Goal: Information Seeking & Learning: Learn about a topic

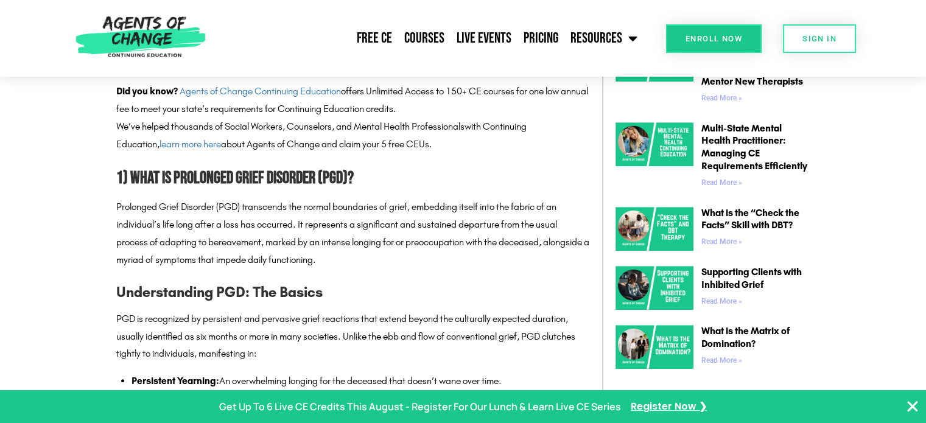
scroll to position [730, 0]
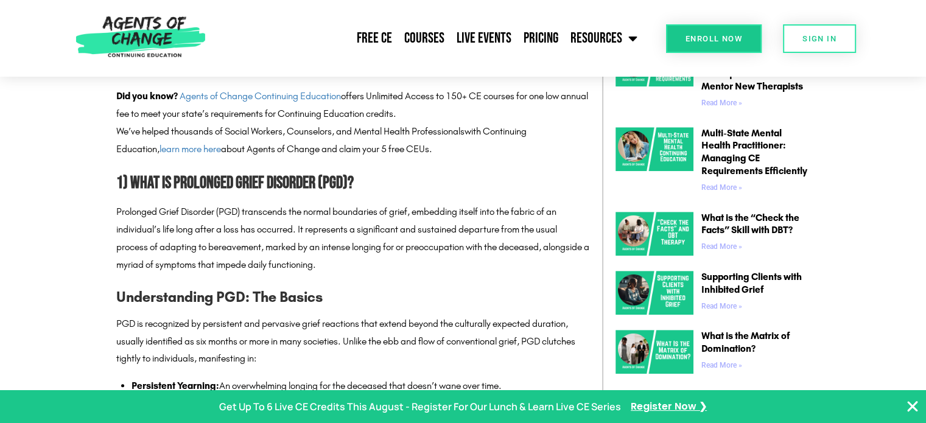
click at [907, 403] on icon "Close Banner" at bounding box center [912, 406] width 15 height 15
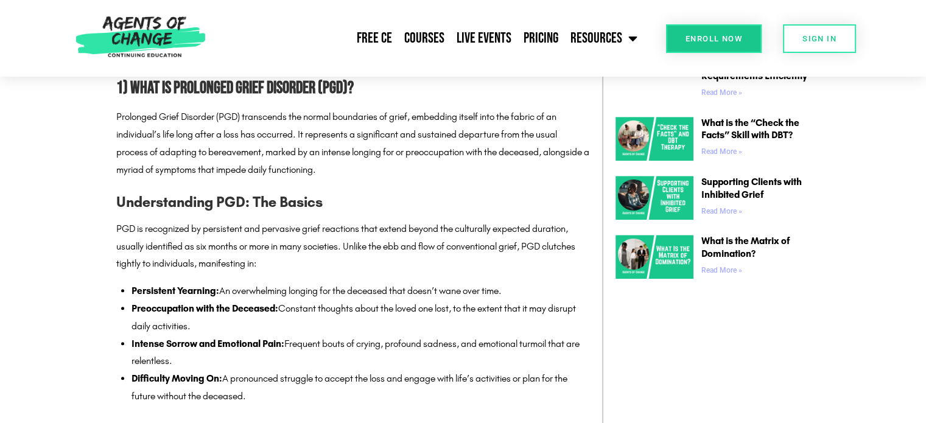
scroll to position [791, 0]
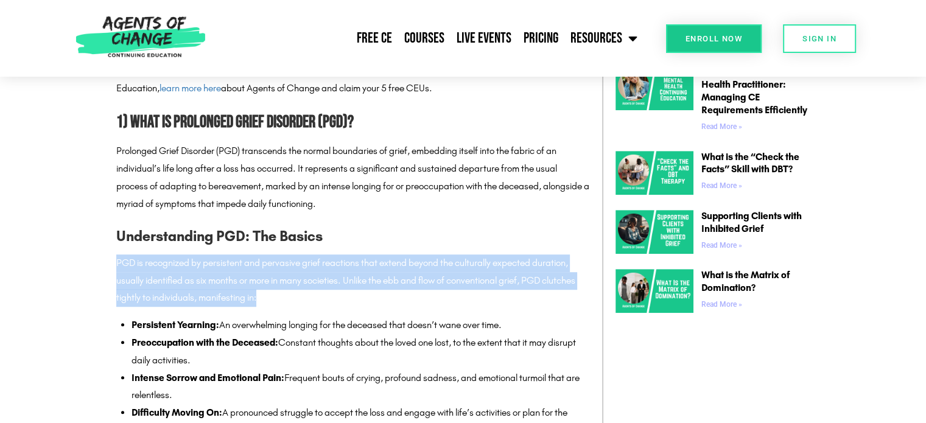
drag, startPoint x: 113, startPoint y: 265, endPoint x: 270, endPoint y: 301, distance: 160.6
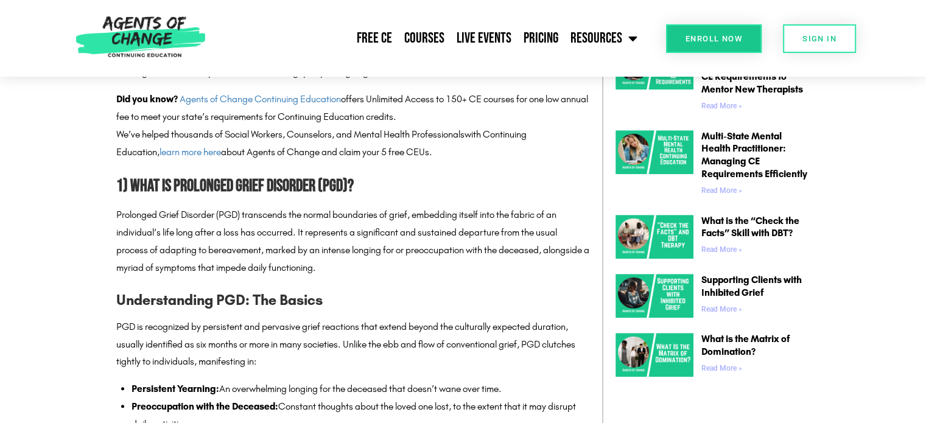
scroll to position [730, 0]
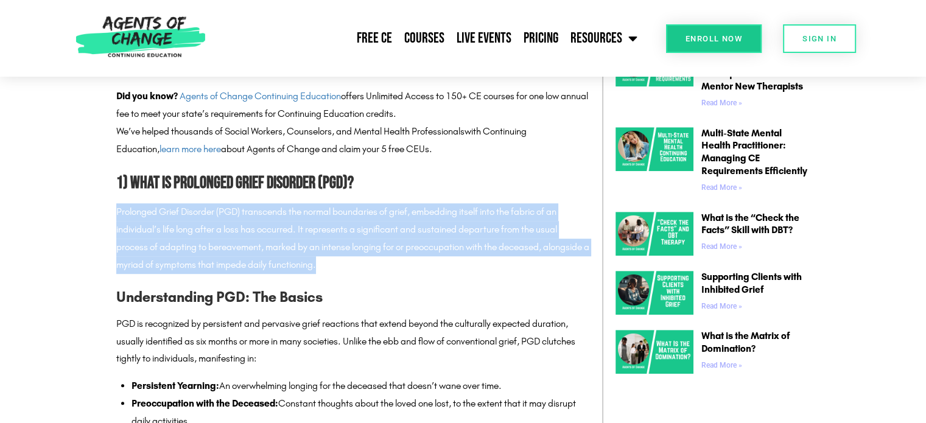
drag, startPoint x: 372, startPoint y: 267, endPoint x: 102, endPoint y: 217, distance: 274.8
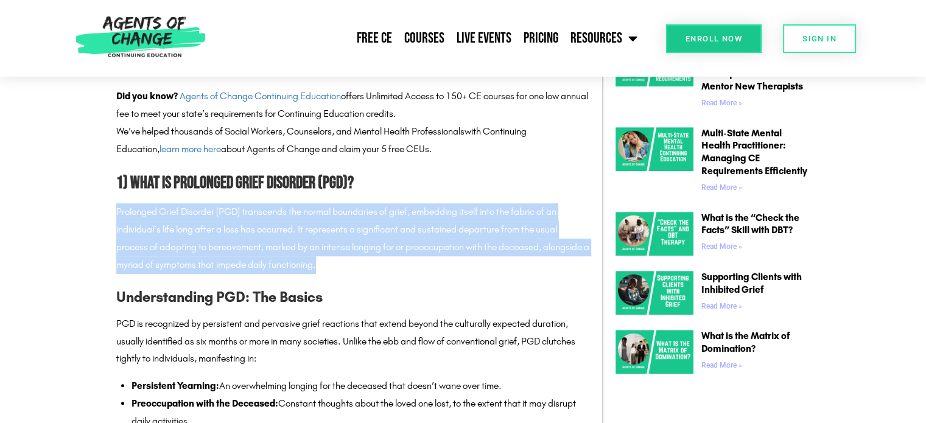
drag, startPoint x: 375, startPoint y: 268, endPoint x: 107, endPoint y: 217, distance: 272.6
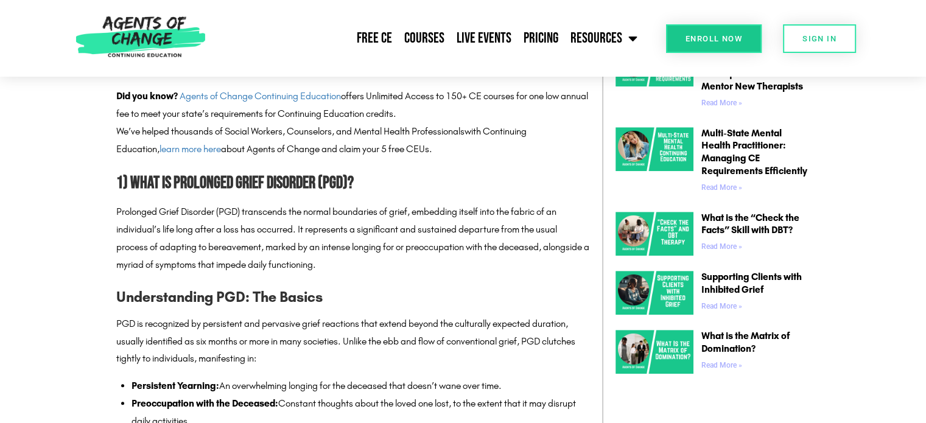
click at [470, 189] on h2 "1) What is Prolonged Grief Disorder (PGD)?" at bounding box center [352, 183] width 473 height 27
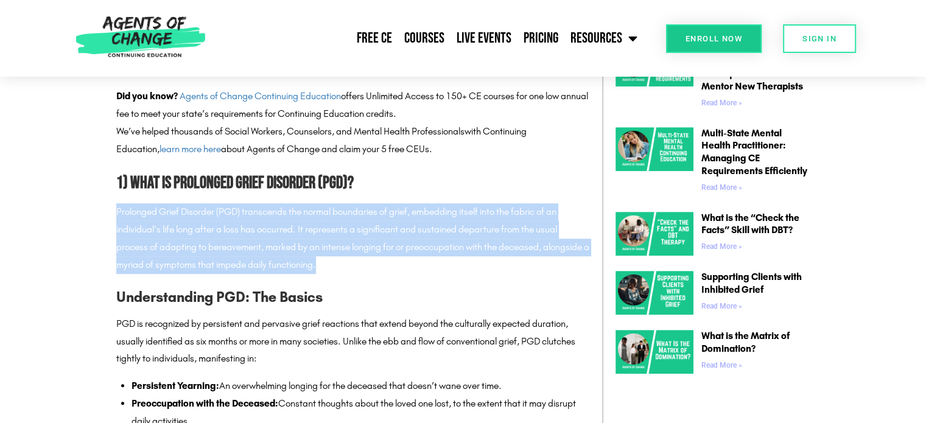
drag, startPoint x: 373, startPoint y: 265, endPoint x: 106, endPoint y: 217, distance: 271.4
drag, startPoint x: 371, startPoint y: 267, endPoint x: 94, endPoint y: 220, distance: 280.1
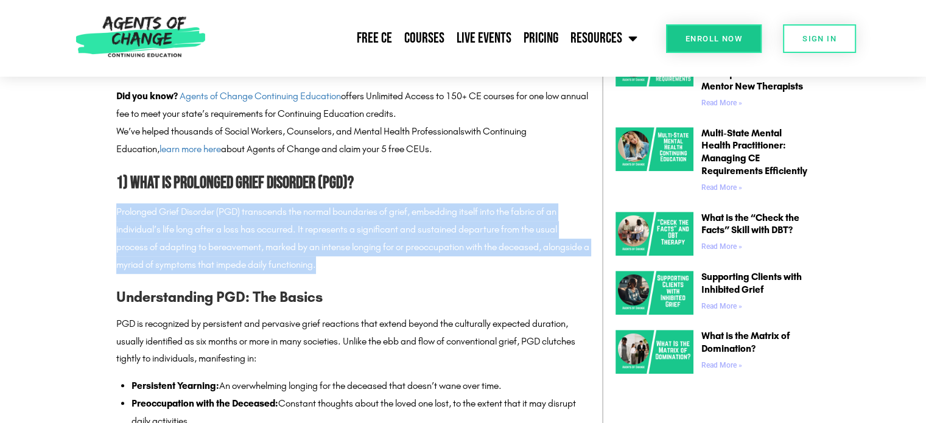
click at [369, 268] on p "Prolonged Grief Disorder (PGD) transcends the normal boundaries of grief, embed…" at bounding box center [352, 238] width 473 height 70
drag, startPoint x: 377, startPoint y: 270, endPoint x: 36, endPoint y: 217, distance: 344.9
click at [384, 262] on p "Prolonged Grief Disorder (PGD) transcends the normal boundaries of grief, embed…" at bounding box center [352, 238] width 473 height 70
drag, startPoint x: 370, startPoint y: 277, endPoint x: 92, endPoint y: 204, distance: 286.9
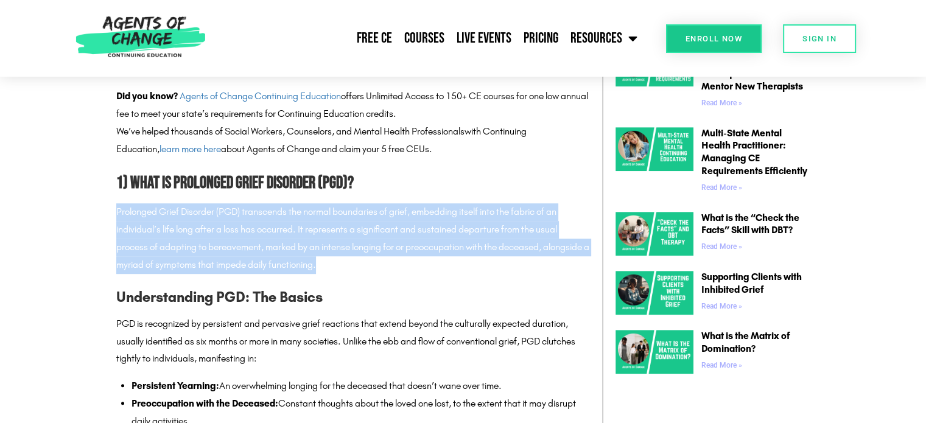
click at [489, 233] on p "Prolonged Grief Disorder (PGD) transcends the normal boundaries of grief, embed…" at bounding box center [352, 238] width 473 height 70
drag, startPoint x: 374, startPoint y: 267, endPoint x: 354, endPoint y: 224, distance: 47.9
click at [474, 270] on p "Prolonged Grief Disorder (PGD) transcends the normal boundaries of grief, embed…" at bounding box center [352, 238] width 473 height 70
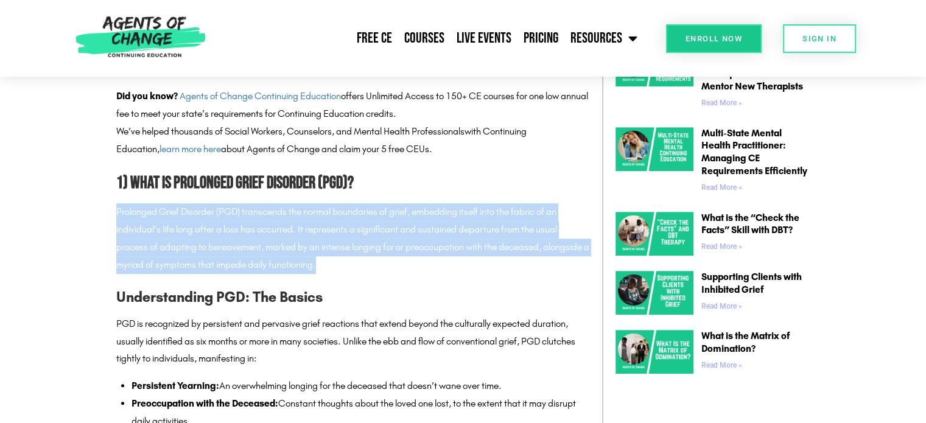
drag, startPoint x: 372, startPoint y: 267, endPoint x: 103, endPoint y: 214, distance: 274.7
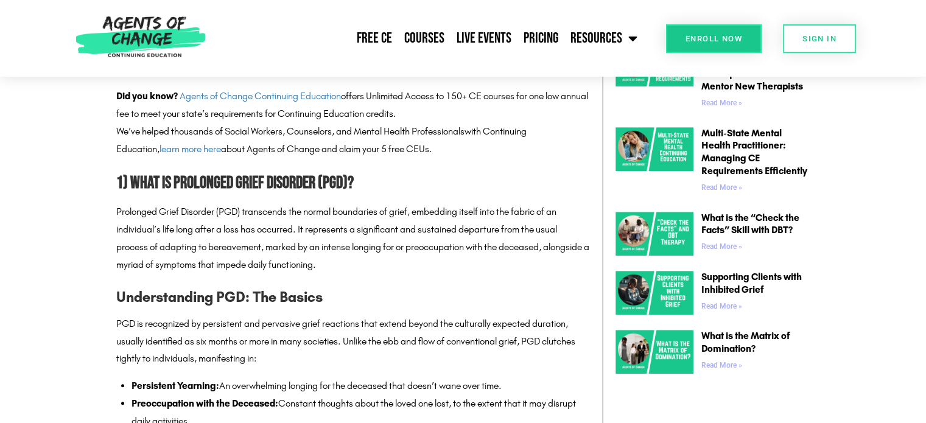
click at [380, 299] on h3 "Understanding PGD: The Basics" at bounding box center [352, 296] width 473 height 23
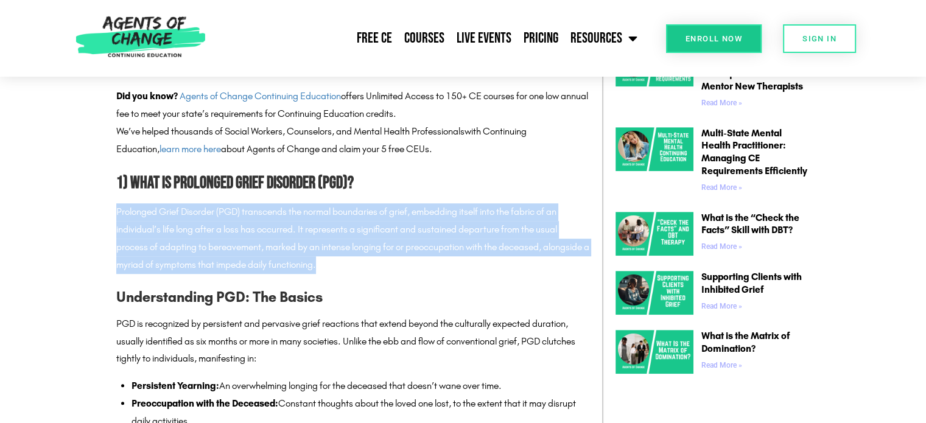
drag, startPoint x: 385, startPoint y: 265, endPoint x: 3, endPoint y: 214, distance: 385.0
click at [397, 268] on p "Prolonged Grief Disorder (PGD) transcends the normal boundaries of grief, embed…" at bounding box center [352, 238] width 473 height 70
drag, startPoint x: 372, startPoint y: 267, endPoint x: 158, endPoint y: 220, distance: 219.3
click at [118, 214] on p "Prolonged Grief Disorder (PGD) transcends the normal boundaries of grief, embed…" at bounding box center [352, 238] width 473 height 70
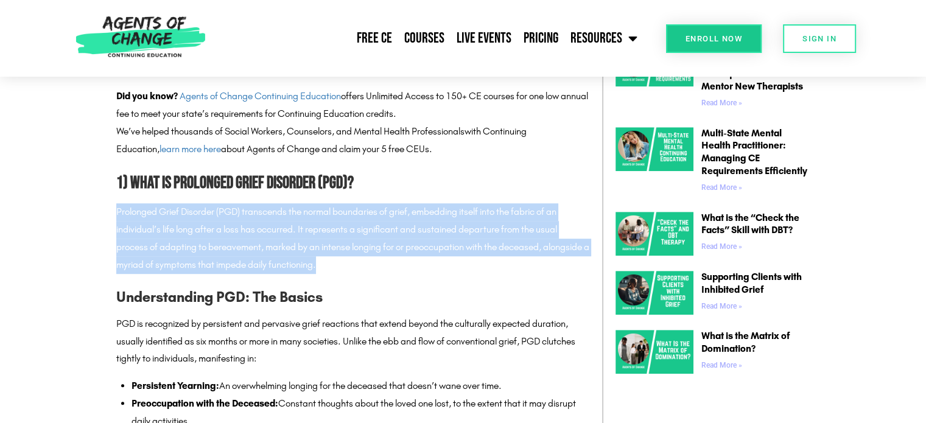
drag, startPoint x: 377, startPoint y: 269, endPoint x: 106, endPoint y: 215, distance: 275.6
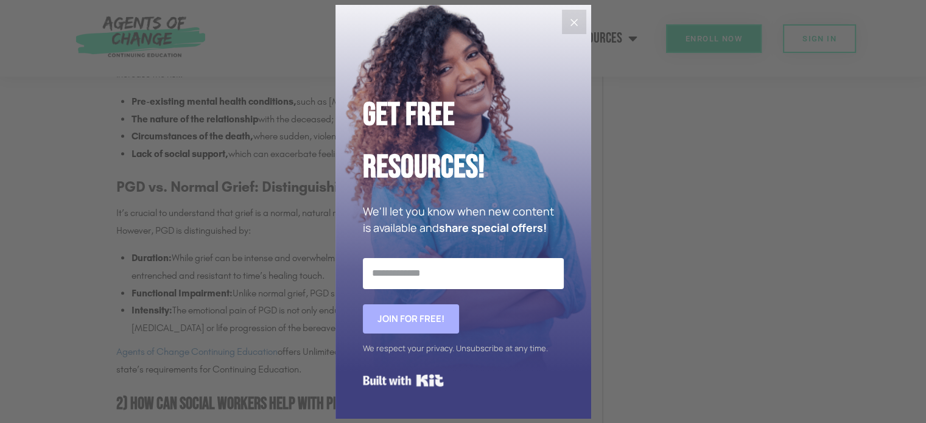
scroll to position [1400, 0]
click at [576, 32] on button "Close" at bounding box center [574, 22] width 24 height 24
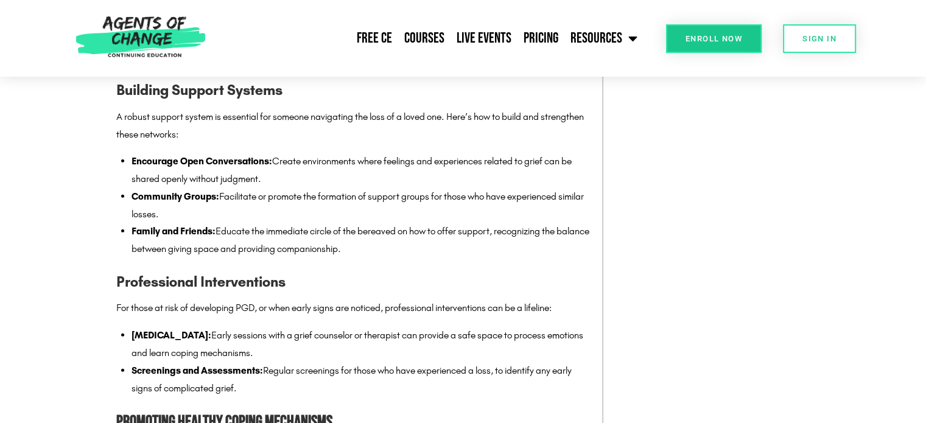
scroll to position [2921, 0]
